Goal: Task Accomplishment & Management: Manage account settings

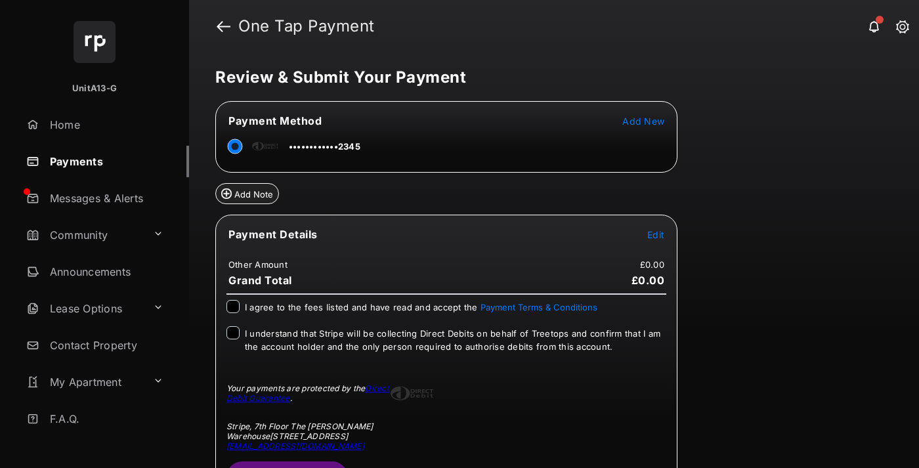
click at [102, 161] on link "Payments" at bounding box center [105, 161] width 168 height 31
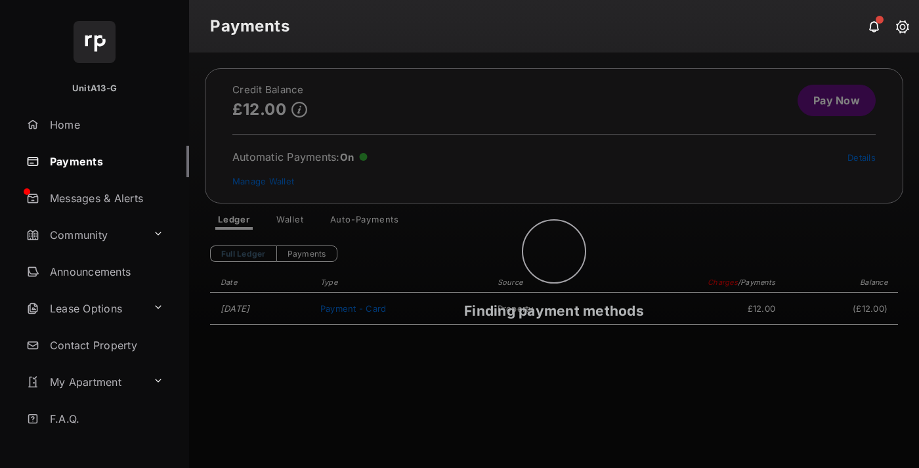
click at [262, 180] on link "Manage Wallet" at bounding box center [263, 181] width 62 height 10
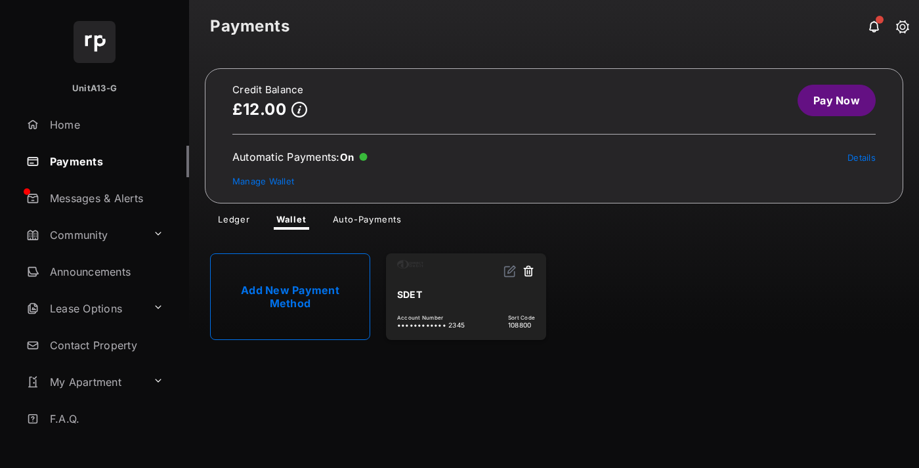
click at [861, 157] on link "Details" at bounding box center [861, 157] width 28 height 10
